Goal: Task Accomplishment & Management: Manage account settings

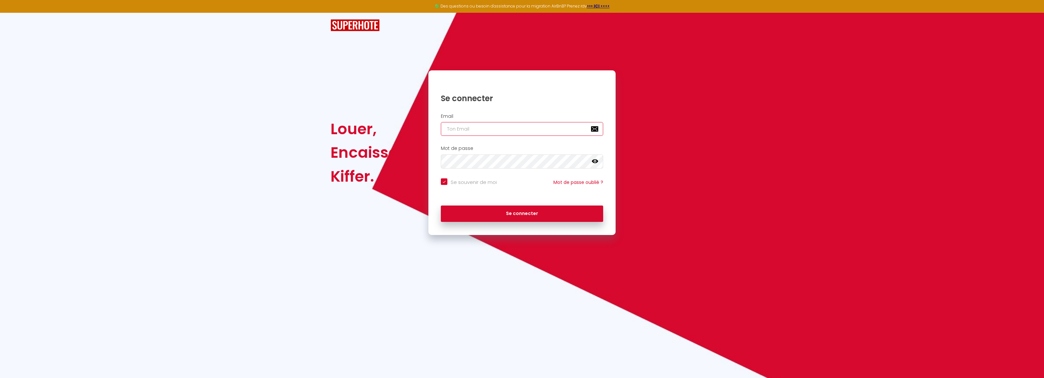
click at [459, 129] on input "email" at bounding box center [522, 129] width 162 height 14
type input "[EMAIL_ADDRESS][DOMAIN_NAME]"
click at [441, 206] on button "Se connecter" at bounding box center [522, 214] width 162 height 16
checkbox input "true"
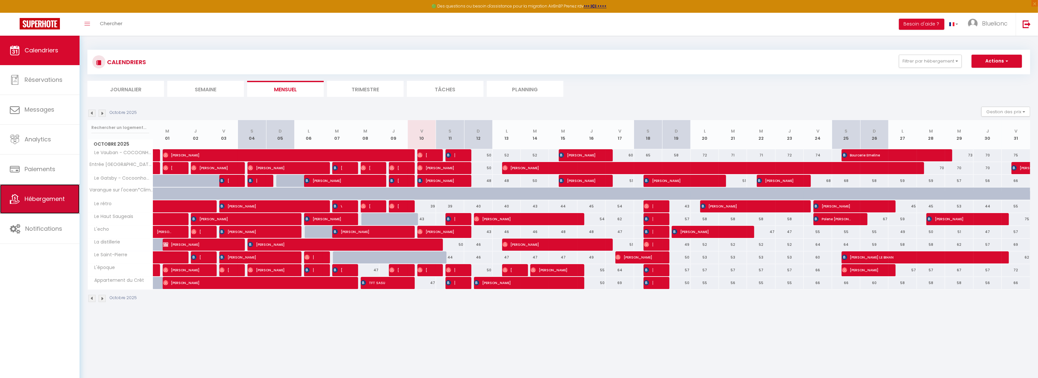
click at [38, 203] on span "Hébergement" at bounding box center [45, 199] width 40 height 8
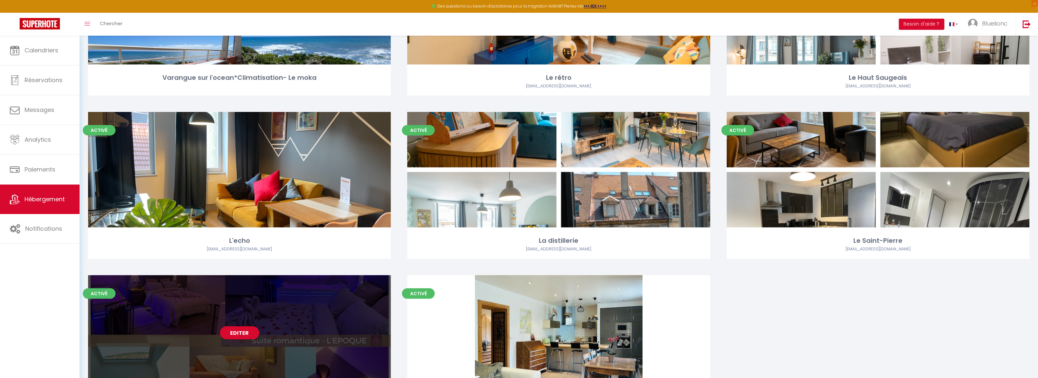
scroll to position [366, 0]
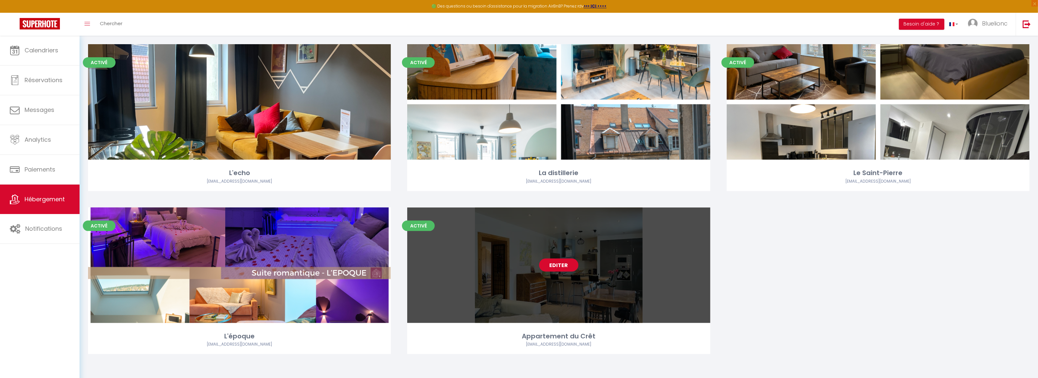
click at [560, 269] on link "Editer" at bounding box center [558, 265] width 39 height 13
click at [554, 262] on link "Editer" at bounding box center [558, 265] width 39 height 13
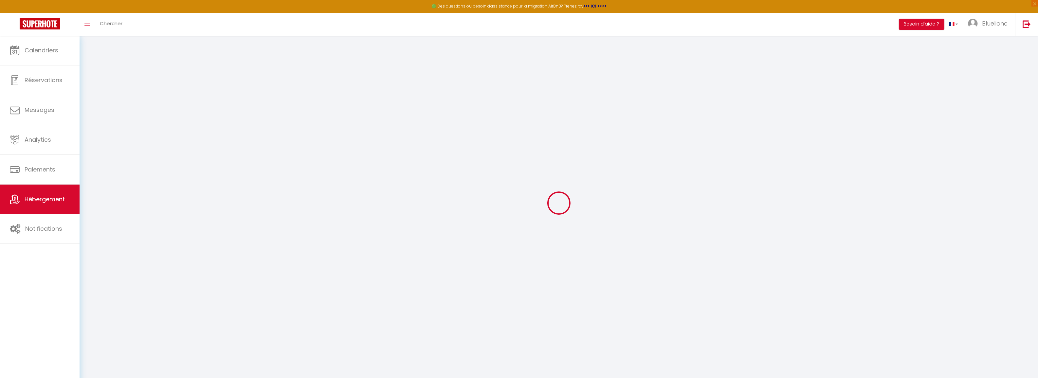
select select "8332-1275361927879280460"
select select "+ 25 %"
select select "+ 30 %"
select select "+ 25 %"
checkbox input "true"
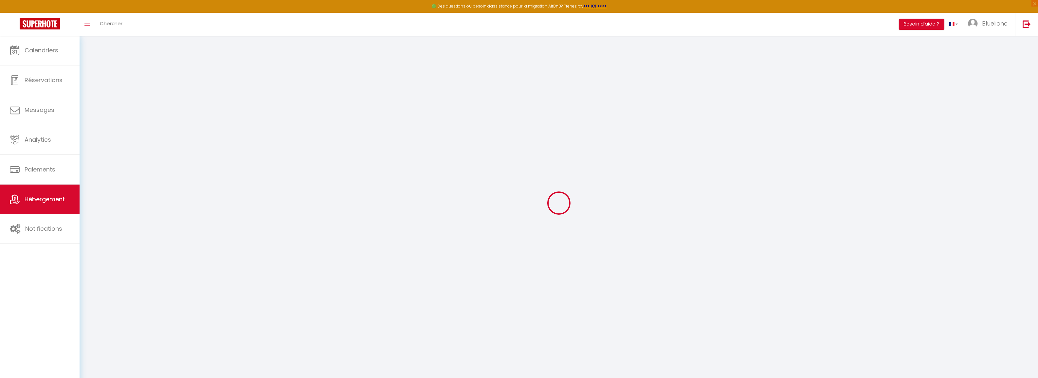
checkbox input "false"
select select "EUR"
select select "7066"
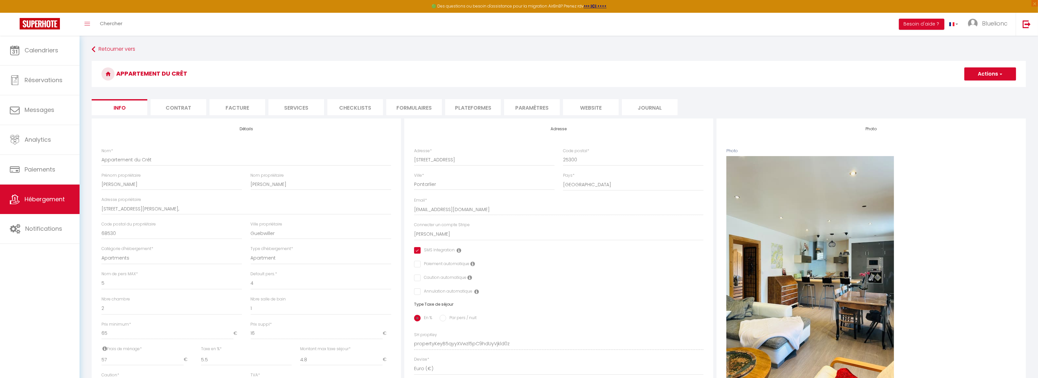
click at [467, 107] on li "Plateformes" at bounding box center [473, 107] width 56 height 16
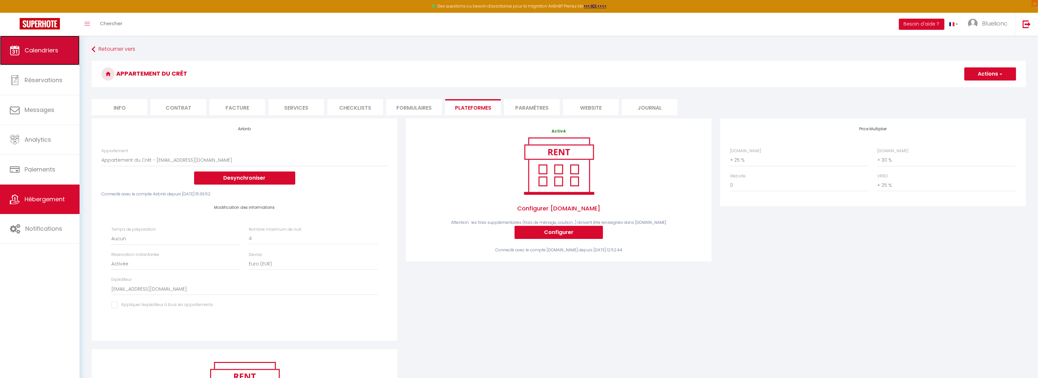
click at [44, 54] on link "Calendriers" at bounding box center [40, 50] width 80 height 29
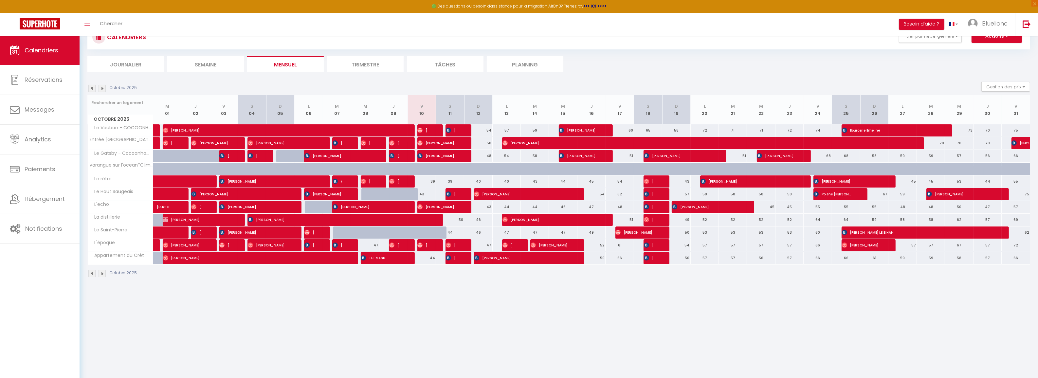
scroll to position [35, 0]
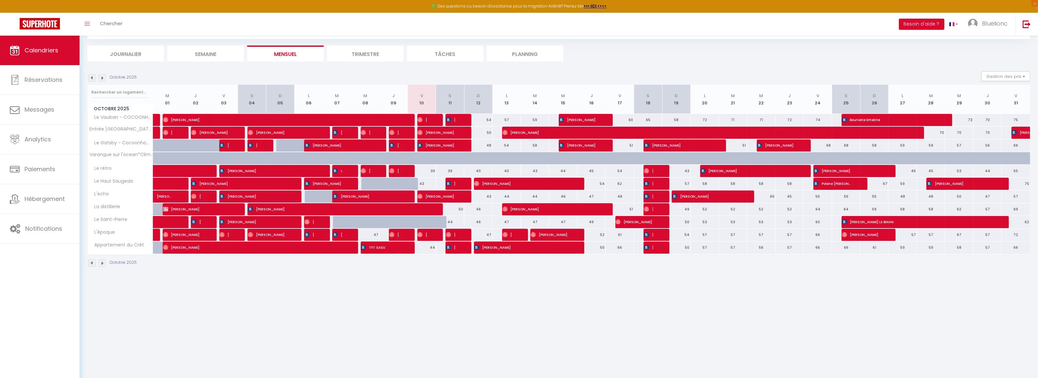
click at [583, 336] on body "🟢 Des questions ou besoin d'assistance pour la migration AirBnB? Prenez rdv >>>…" at bounding box center [519, 189] width 1038 height 378
